Goal: Task Accomplishment & Management: Manage account settings

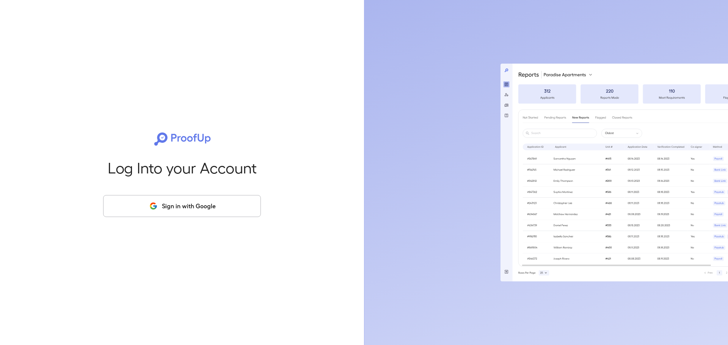
click at [190, 207] on button "Sign in with Google" at bounding box center [182, 206] width 158 height 22
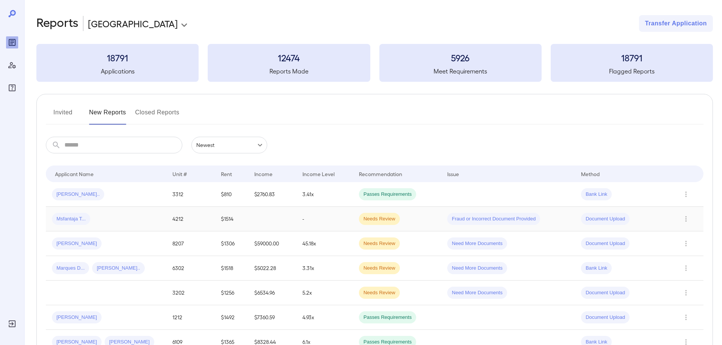
click at [73, 226] on td "Msfantaja T..." at bounding box center [106, 219] width 121 height 25
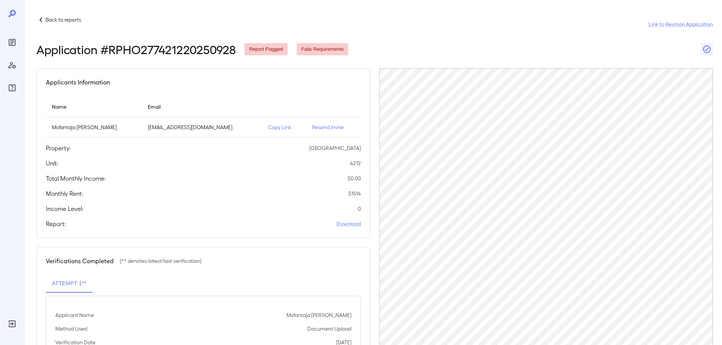
click at [325, 127] on p "Resend Invite" at bounding box center [333, 128] width 42 height 8
